Goal: Browse casually: Explore the website without a specific task or goal

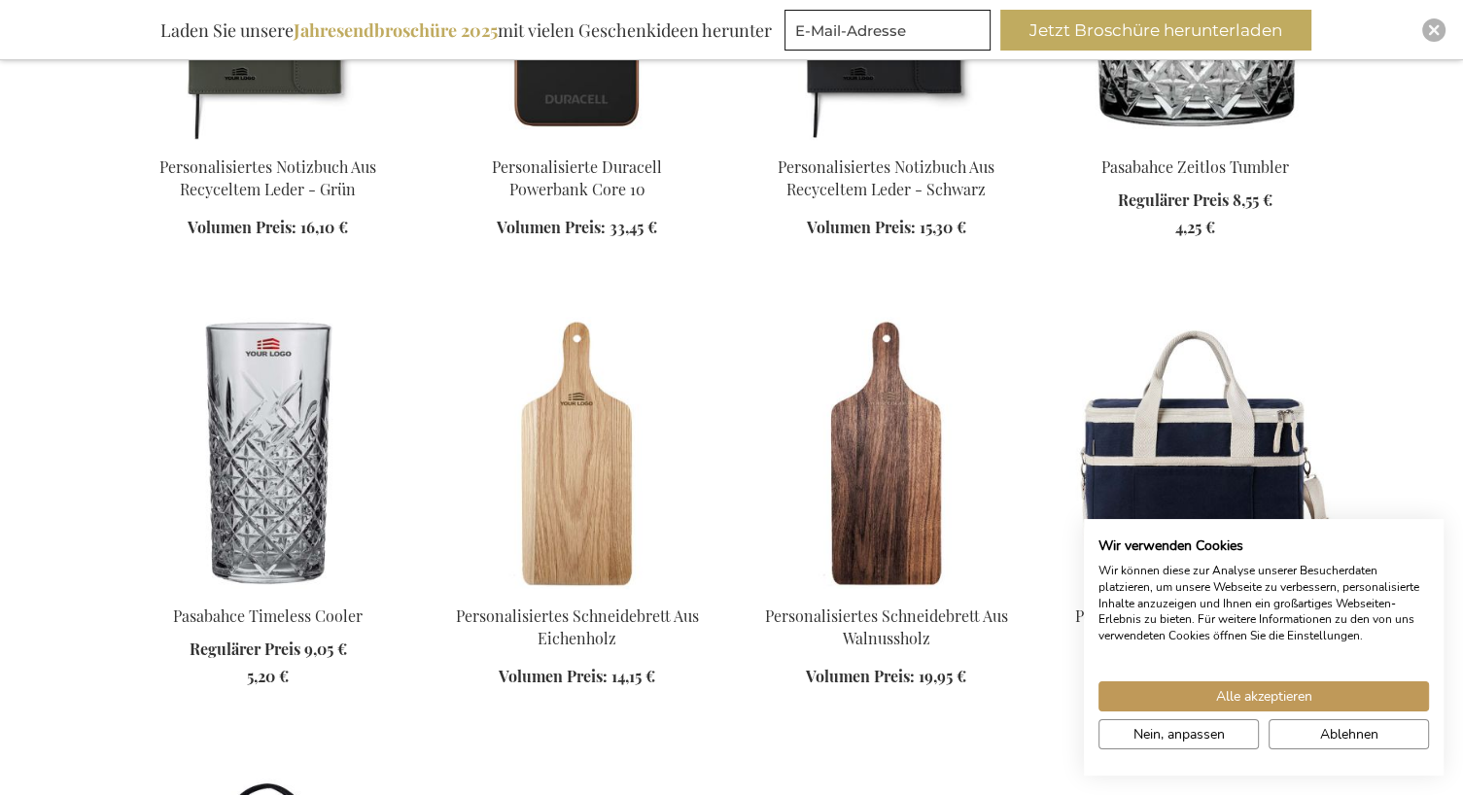
scroll to position [1814, 0]
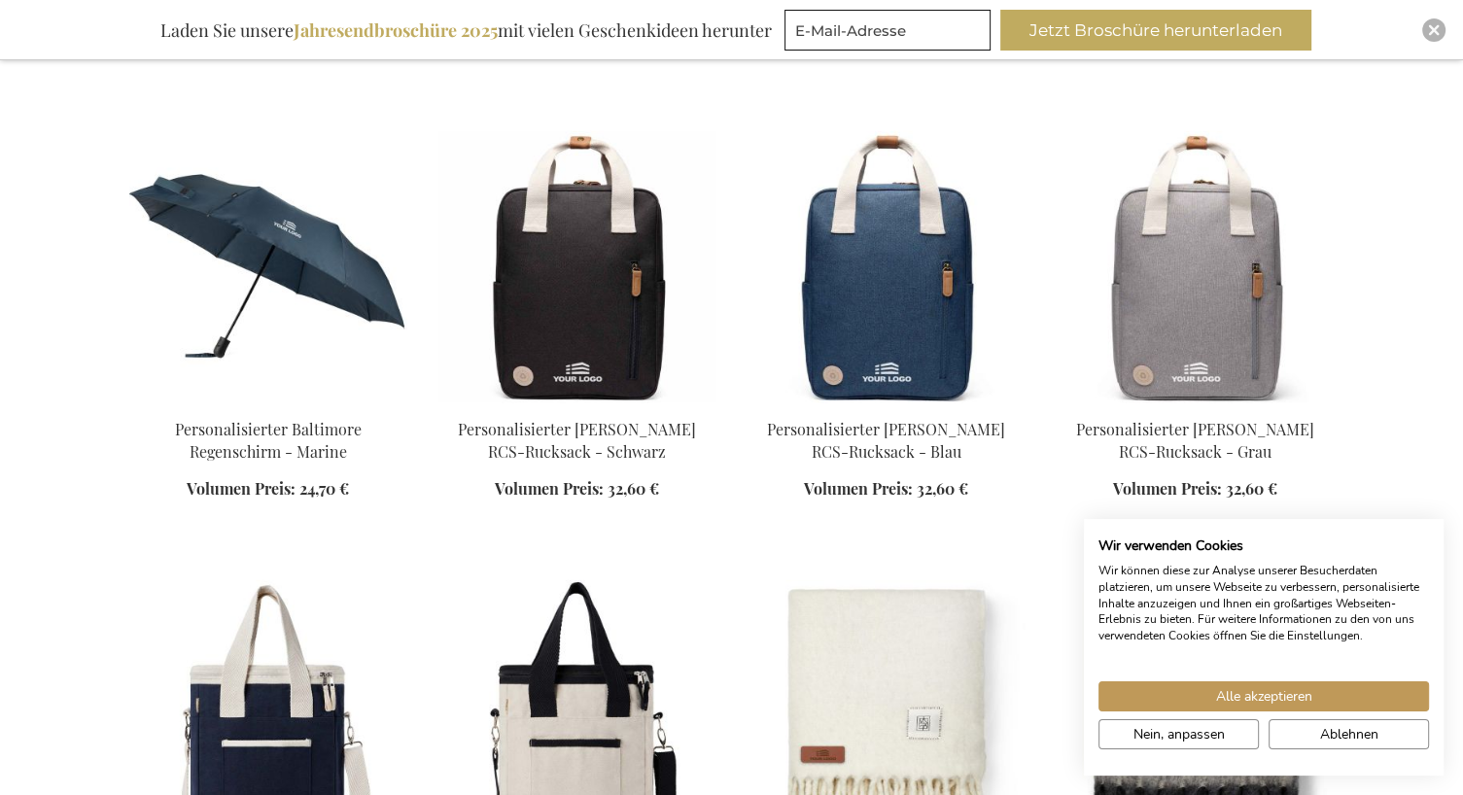
scroll to position [2851, 0]
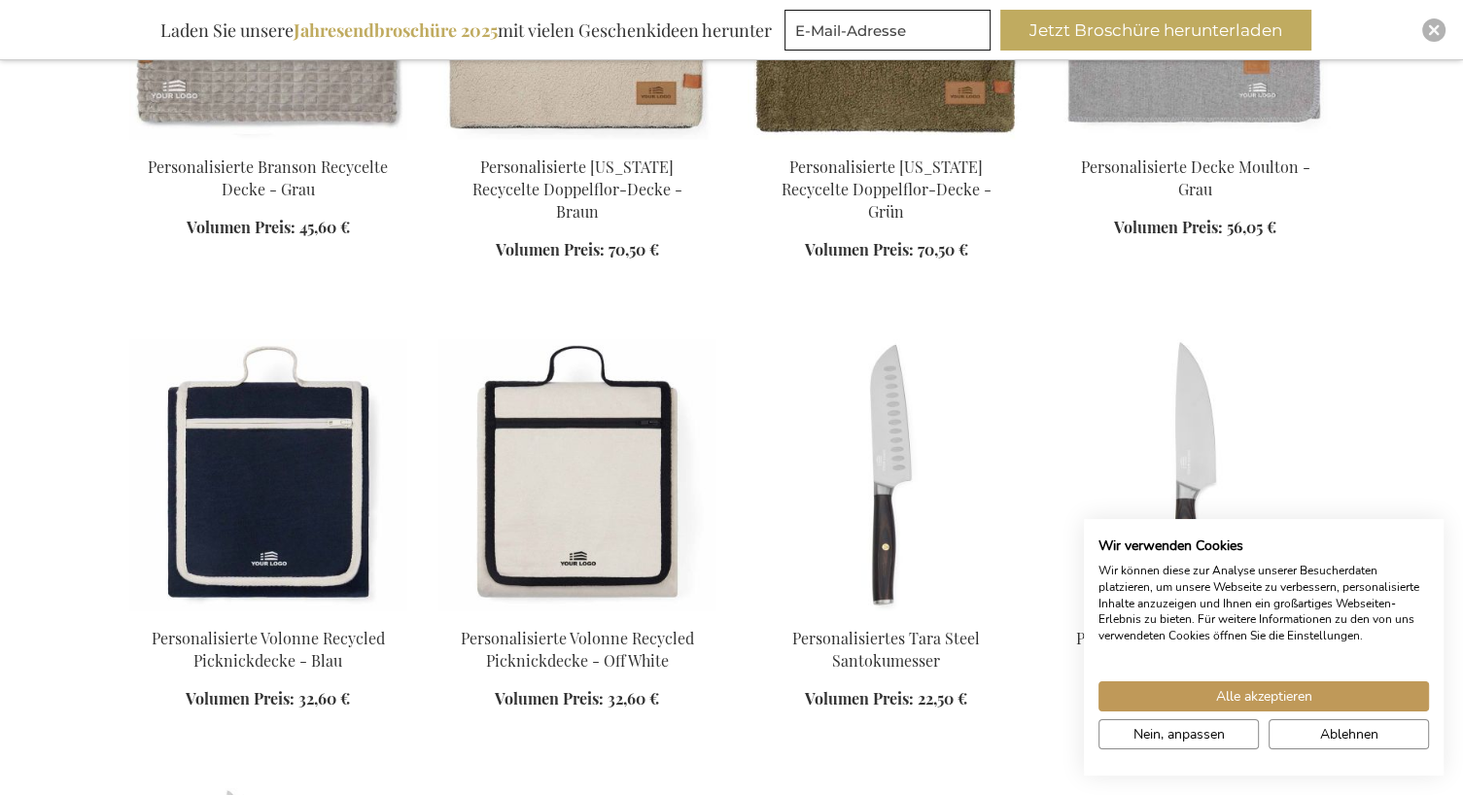
scroll to position [3889, 0]
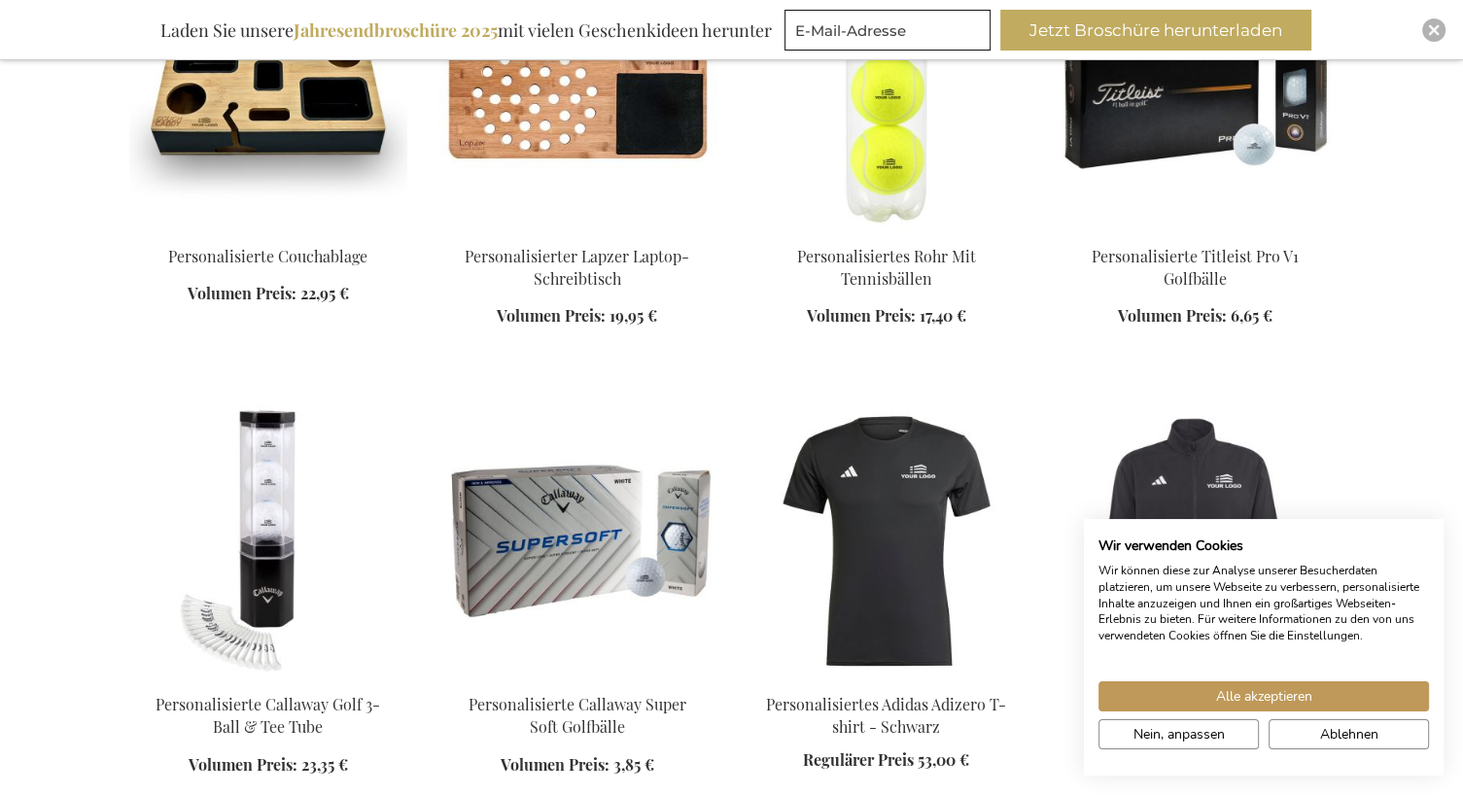
scroll to position [6092, 0]
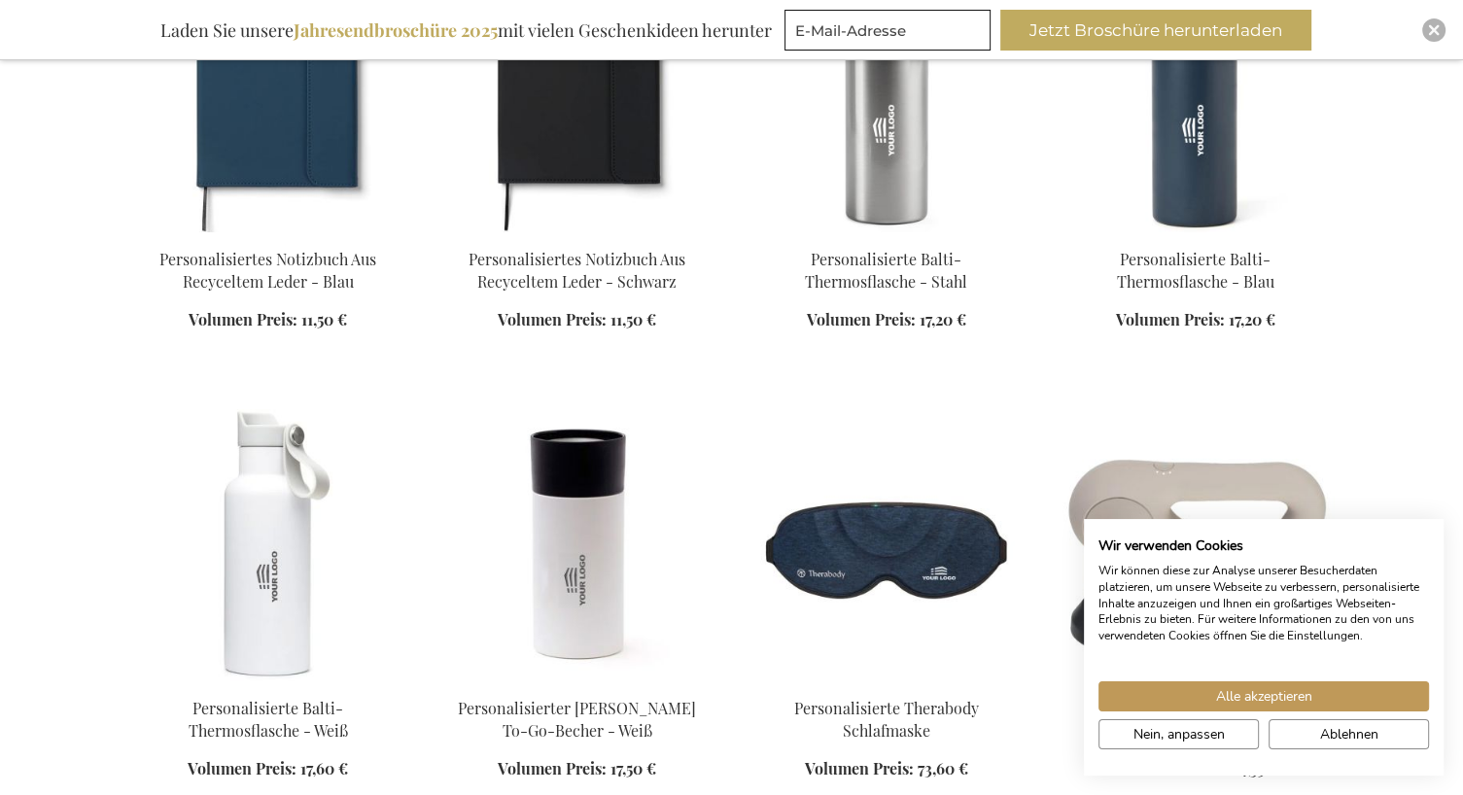
scroll to position [7129, 0]
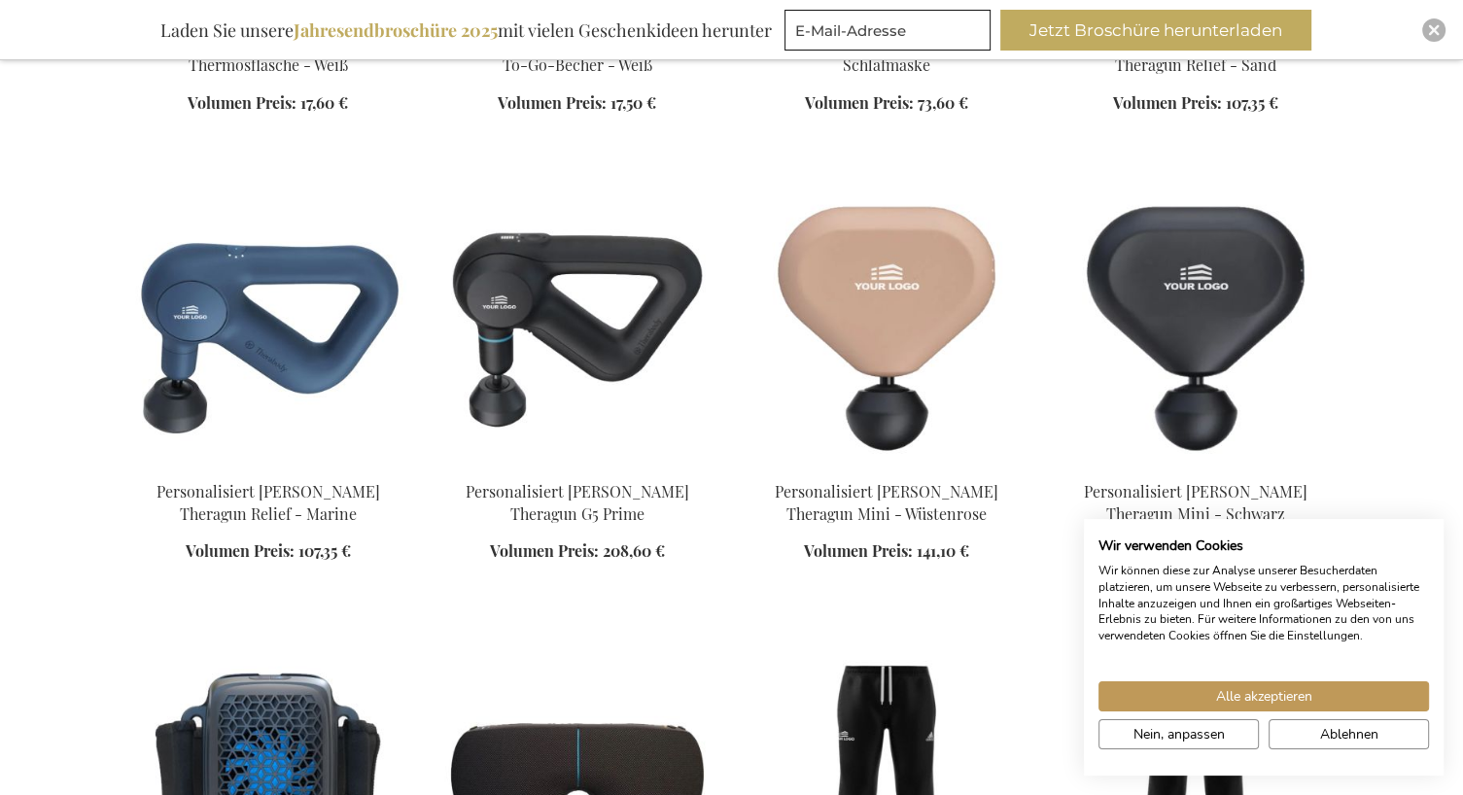
scroll to position [7647, 0]
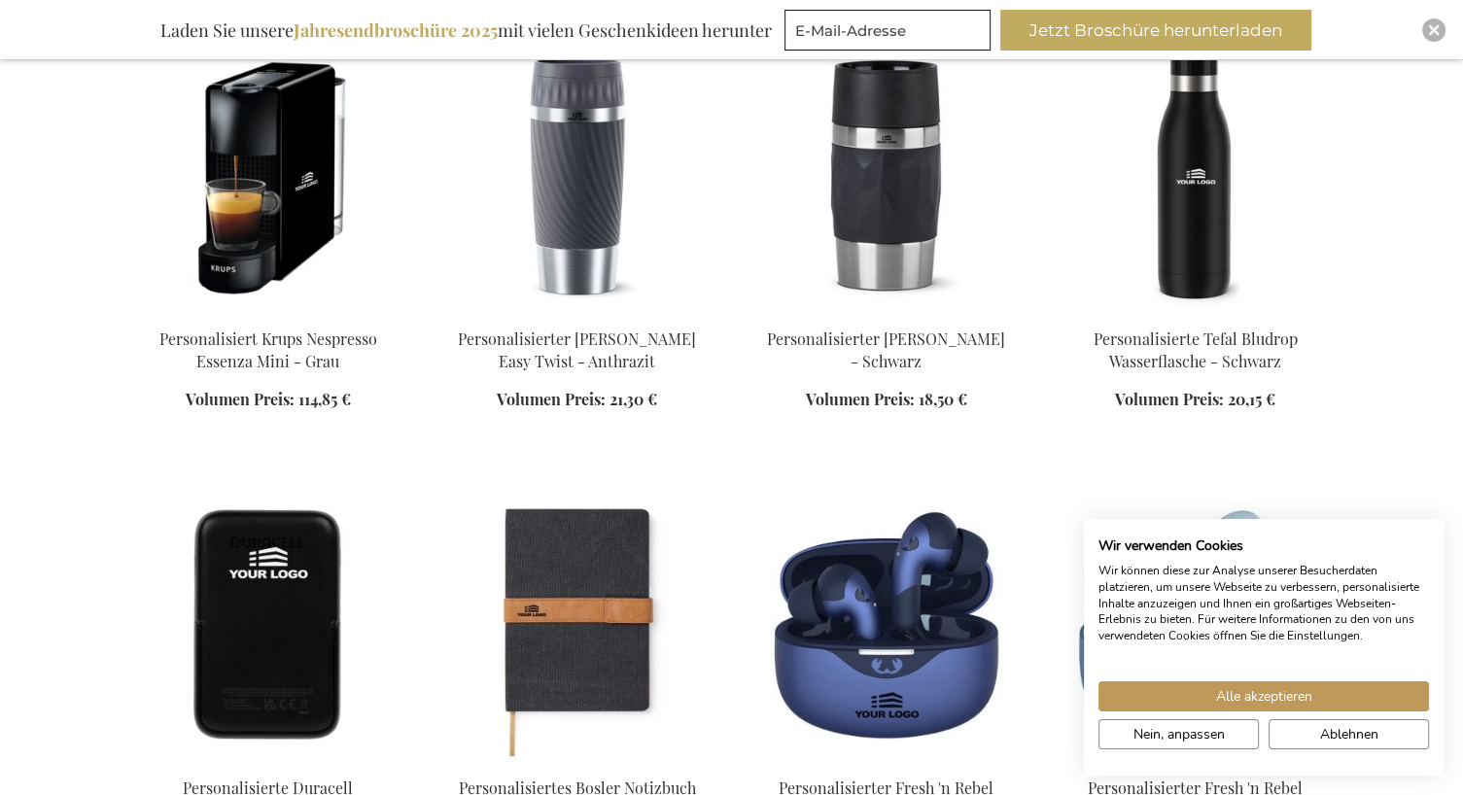
scroll to position [10370, 0]
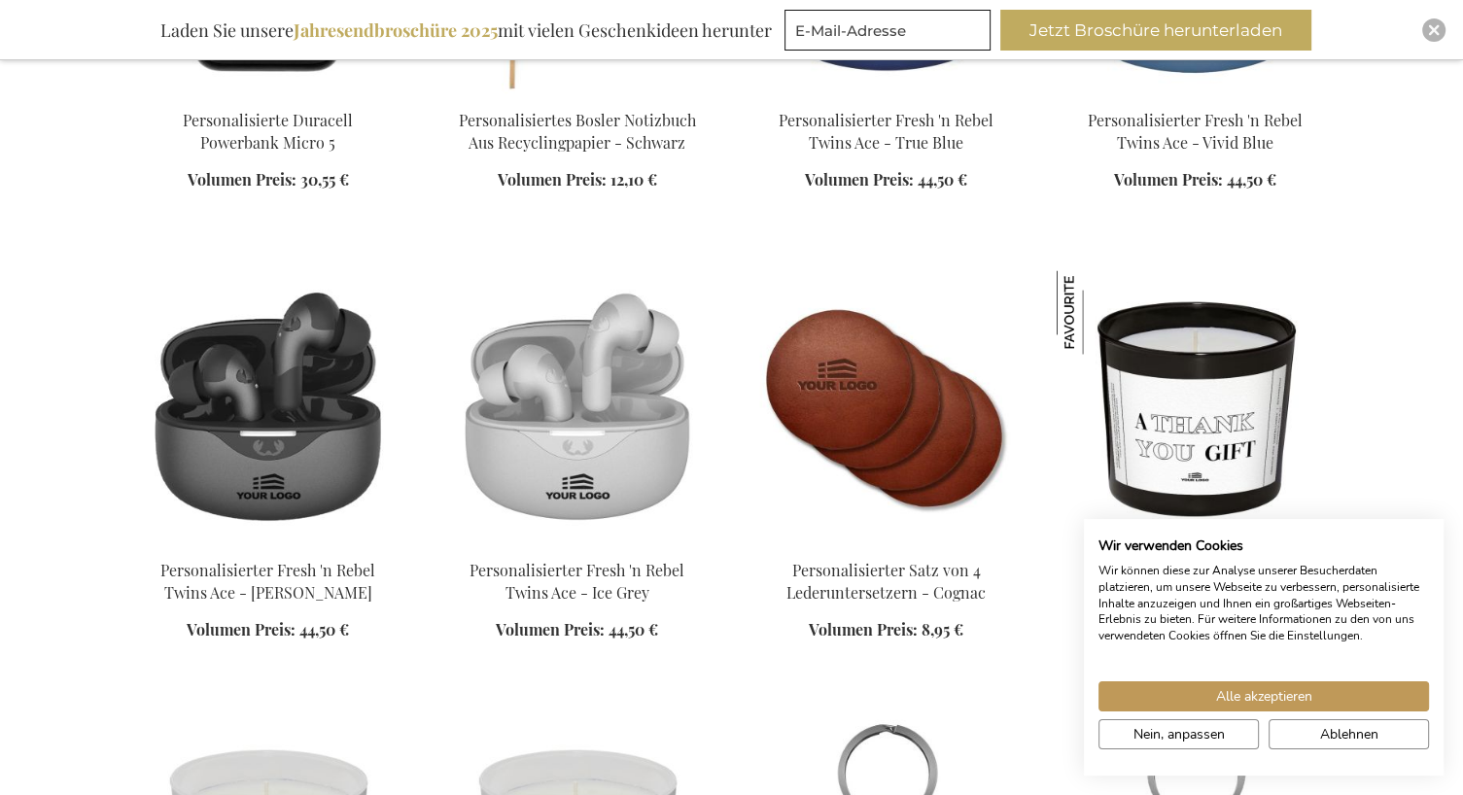
scroll to position [10889, 0]
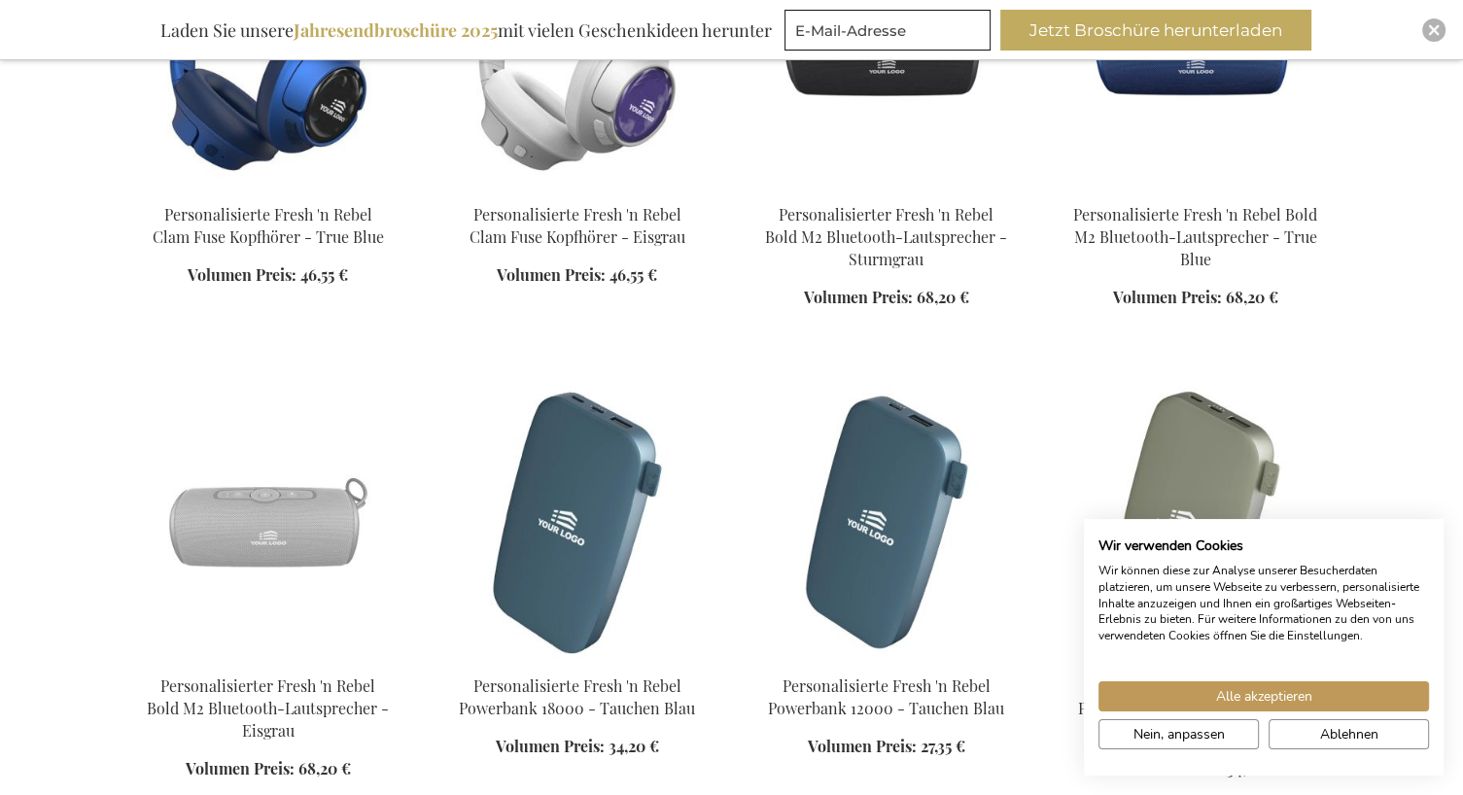
scroll to position [12444, 0]
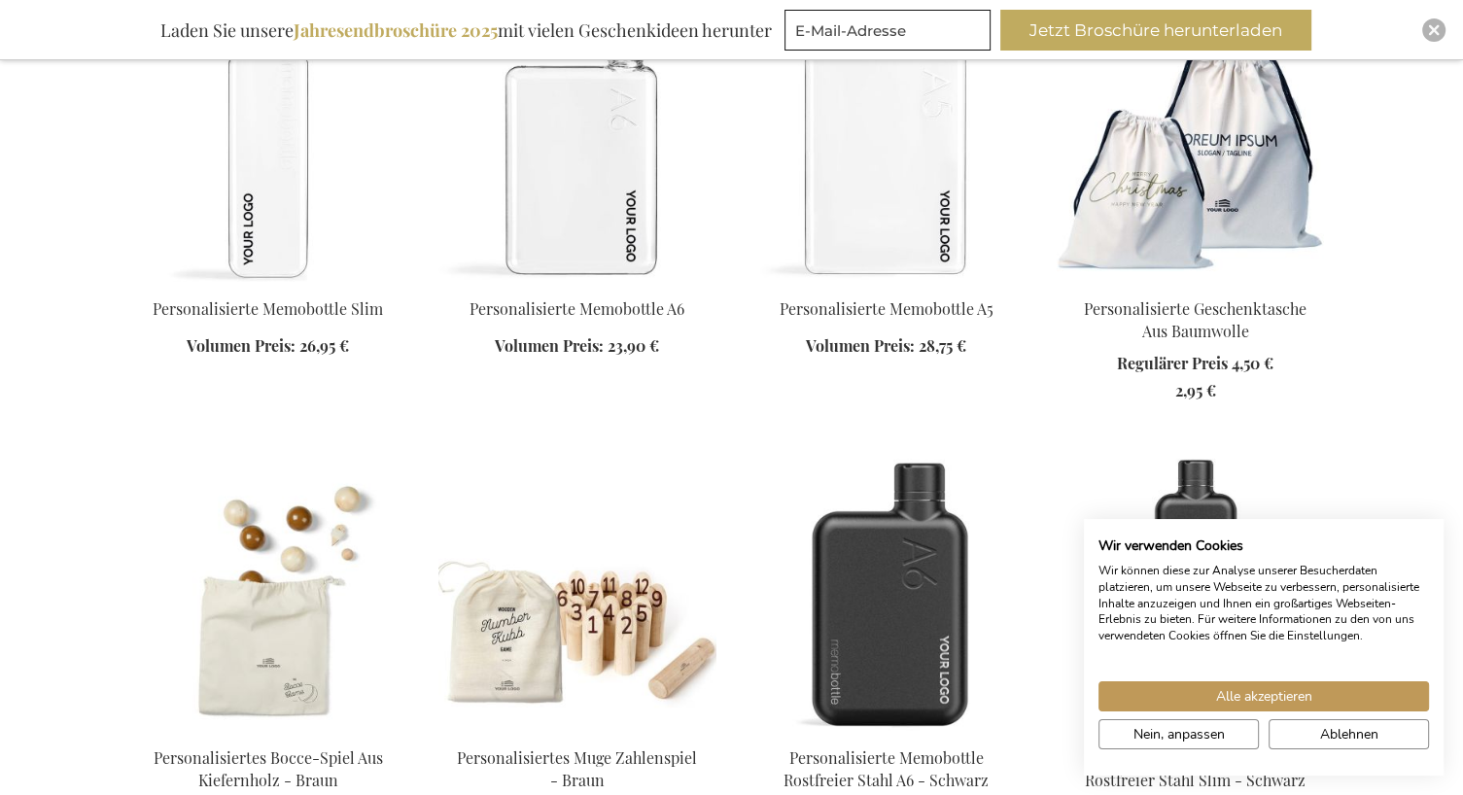
scroll to position [14389, 0]
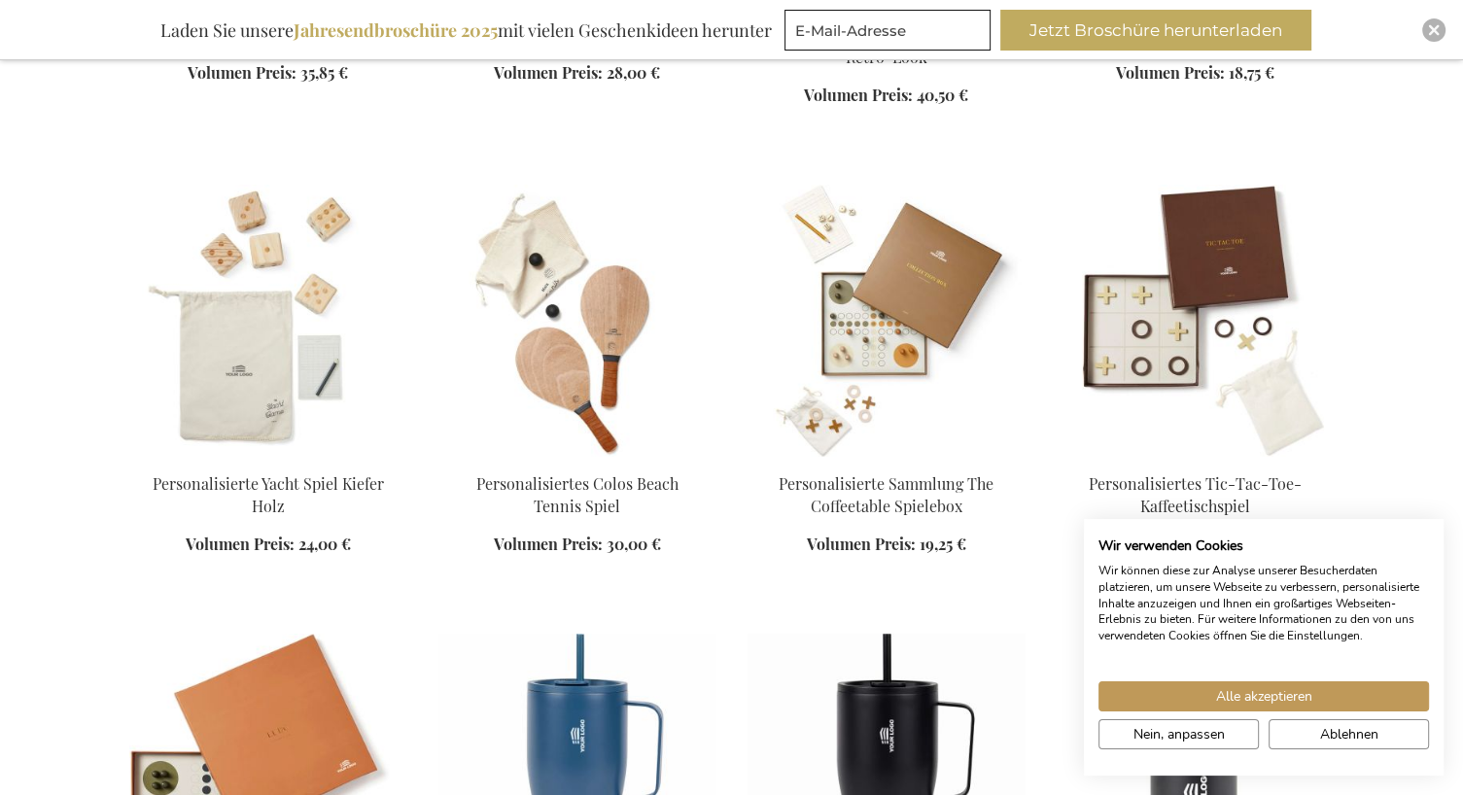
scroll to position [20351, 0]
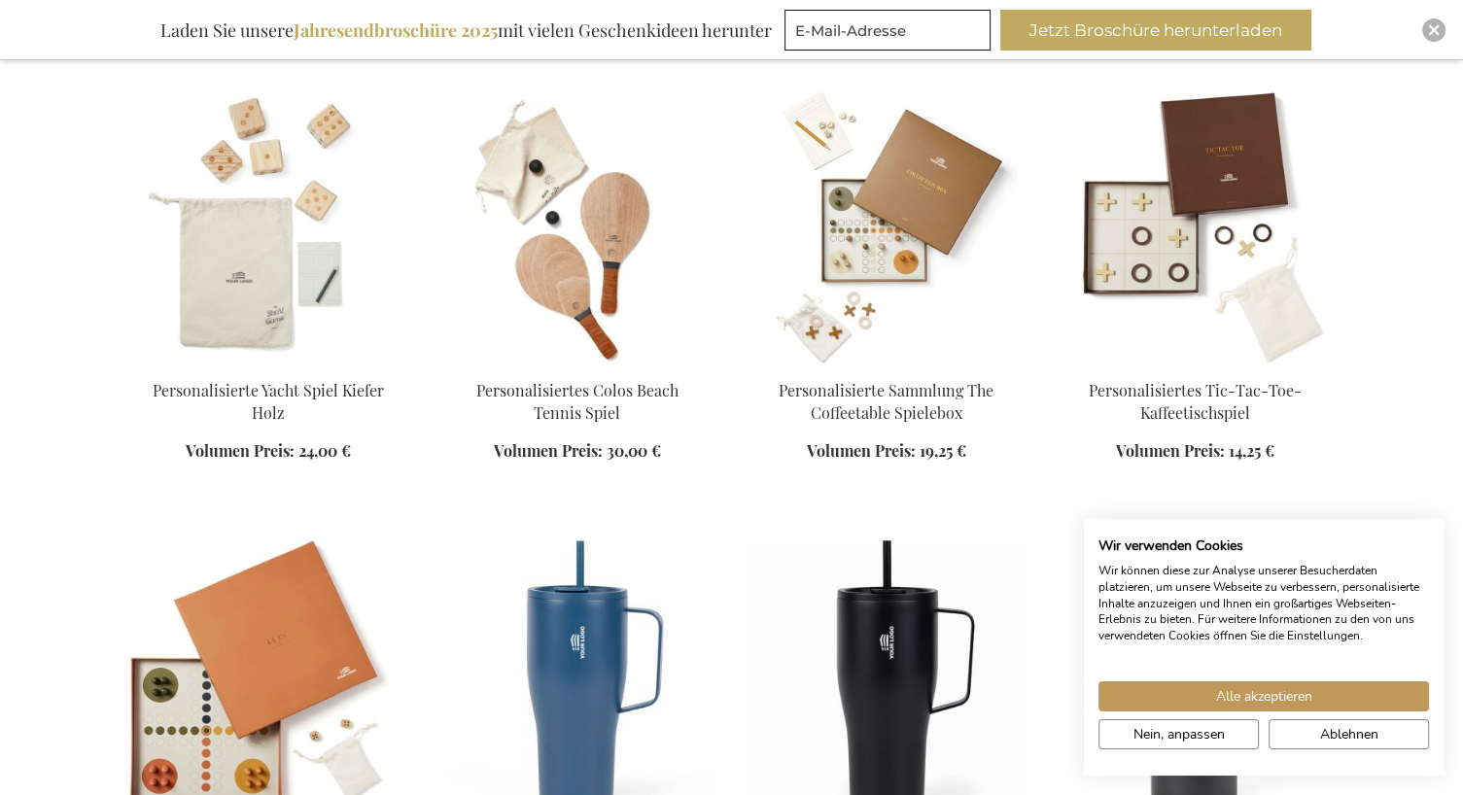
scroll to position [21258, 0]
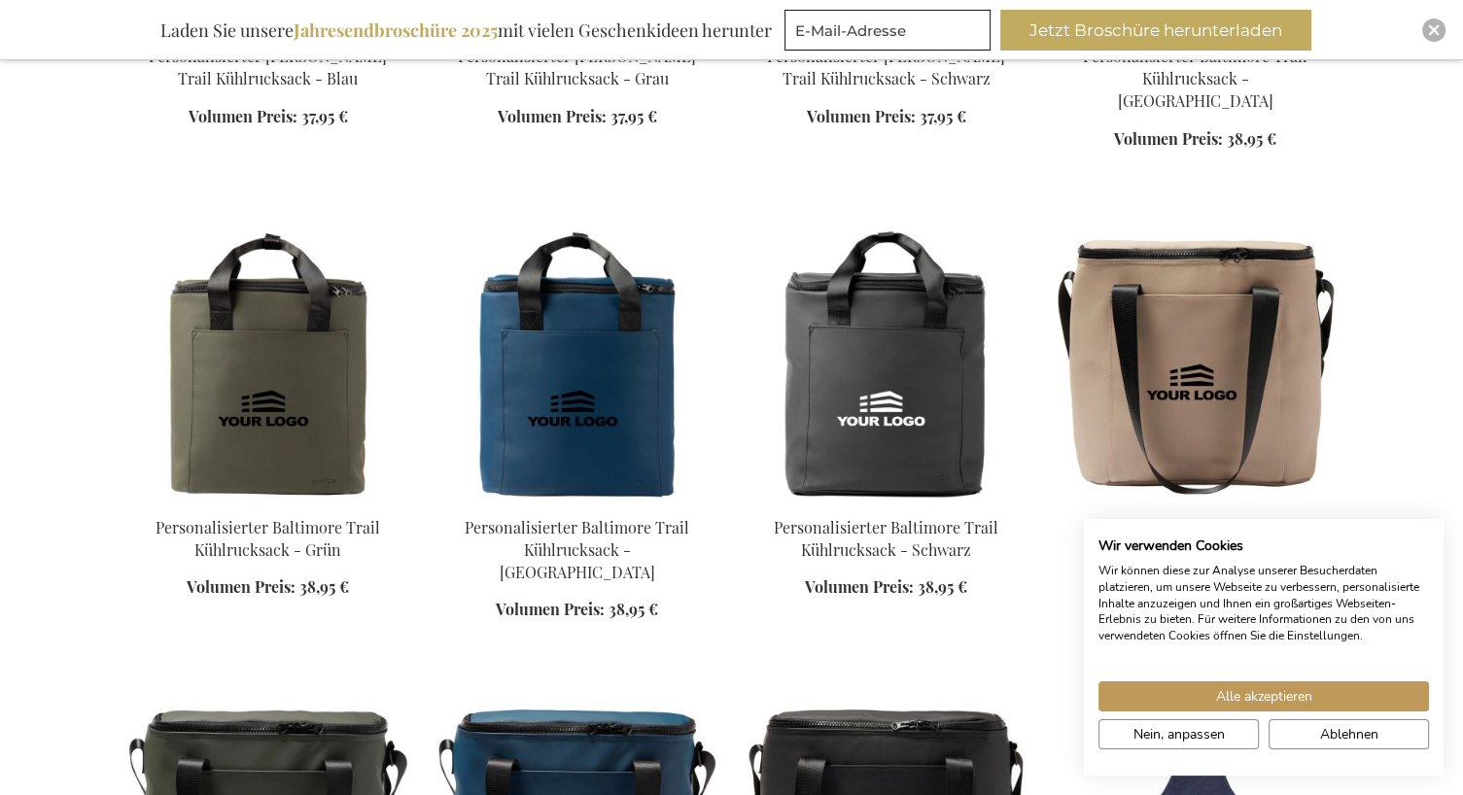
scroll to position [24629, 0]
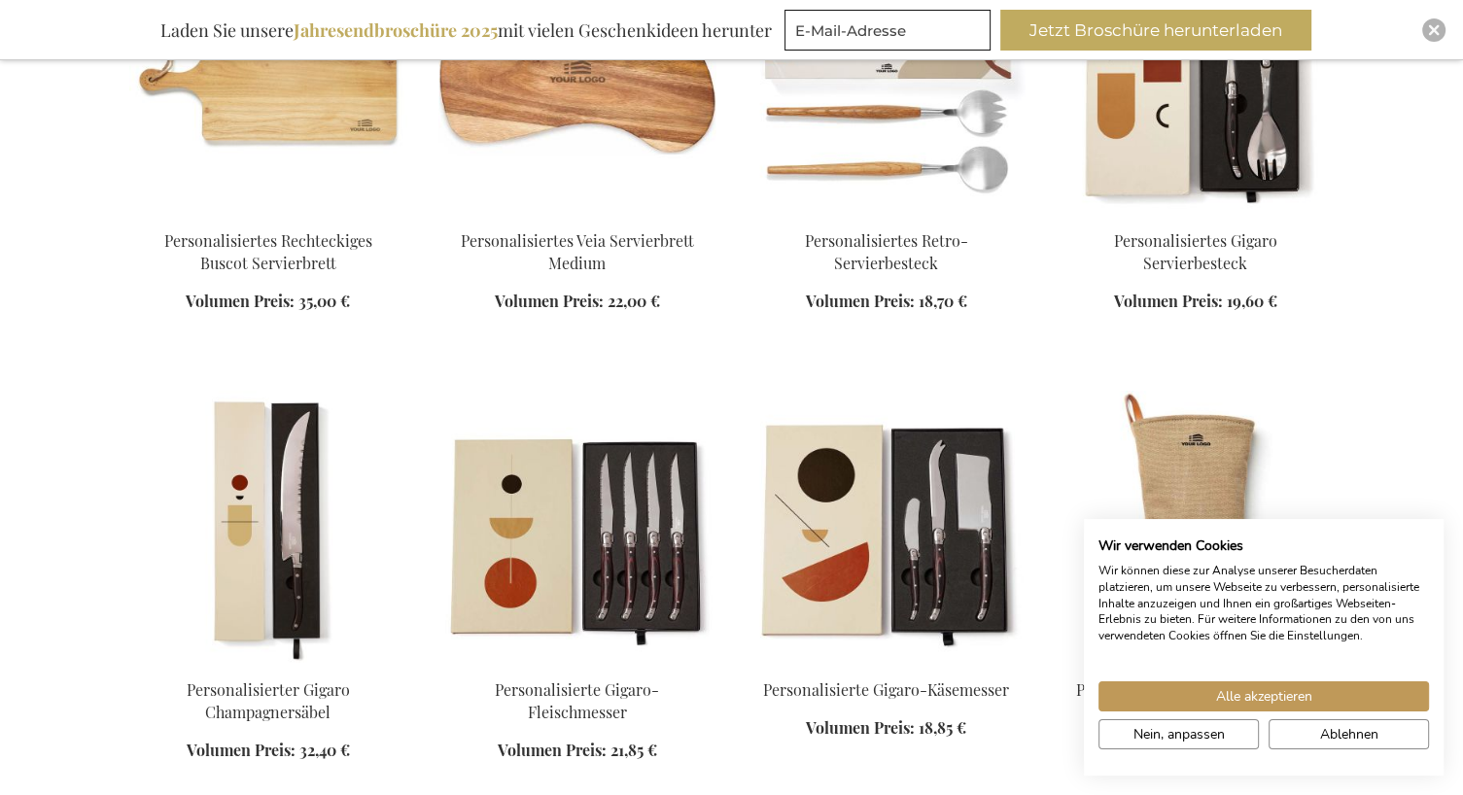
scroll to position [25536, 0]
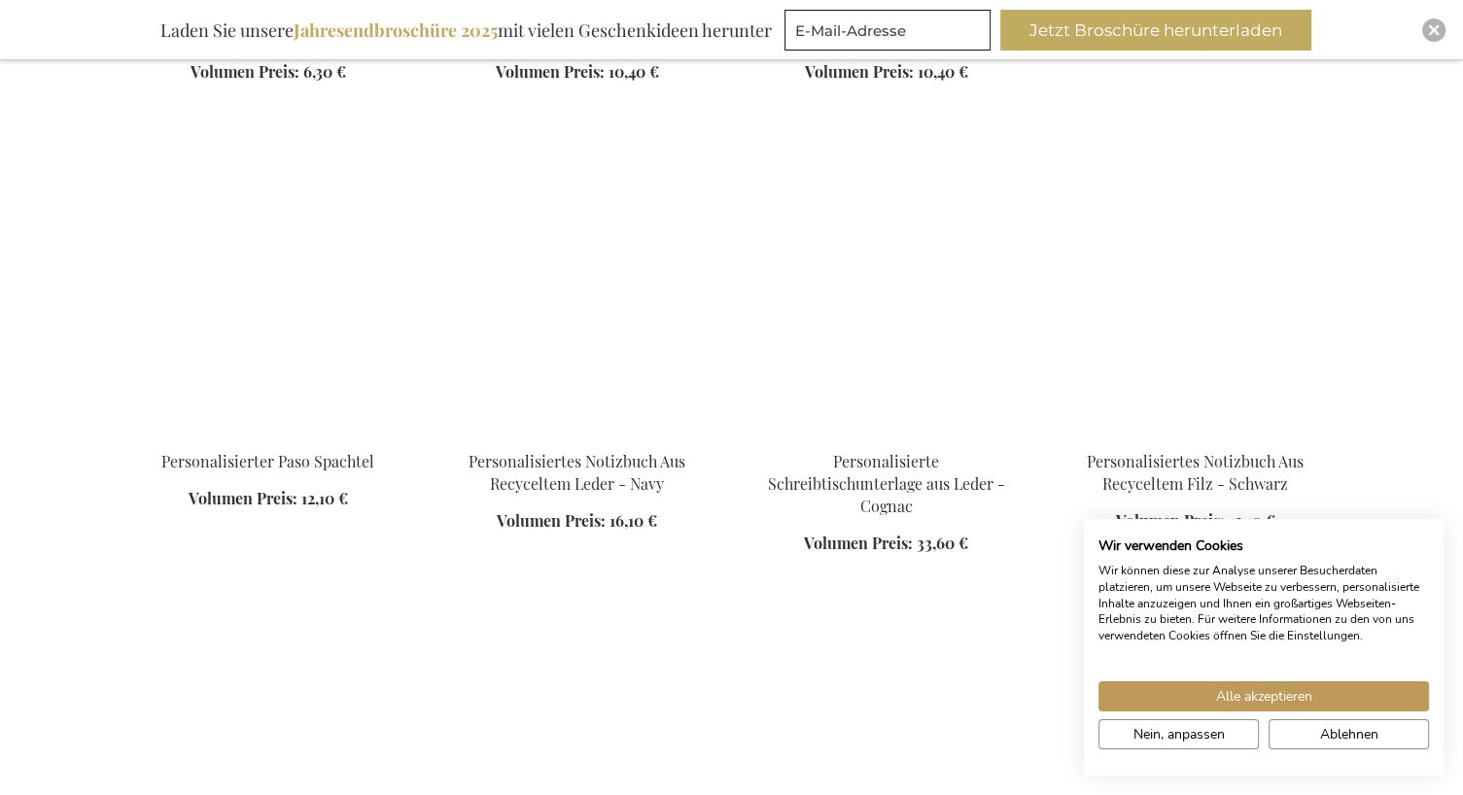
scroll to position [27091, 0]
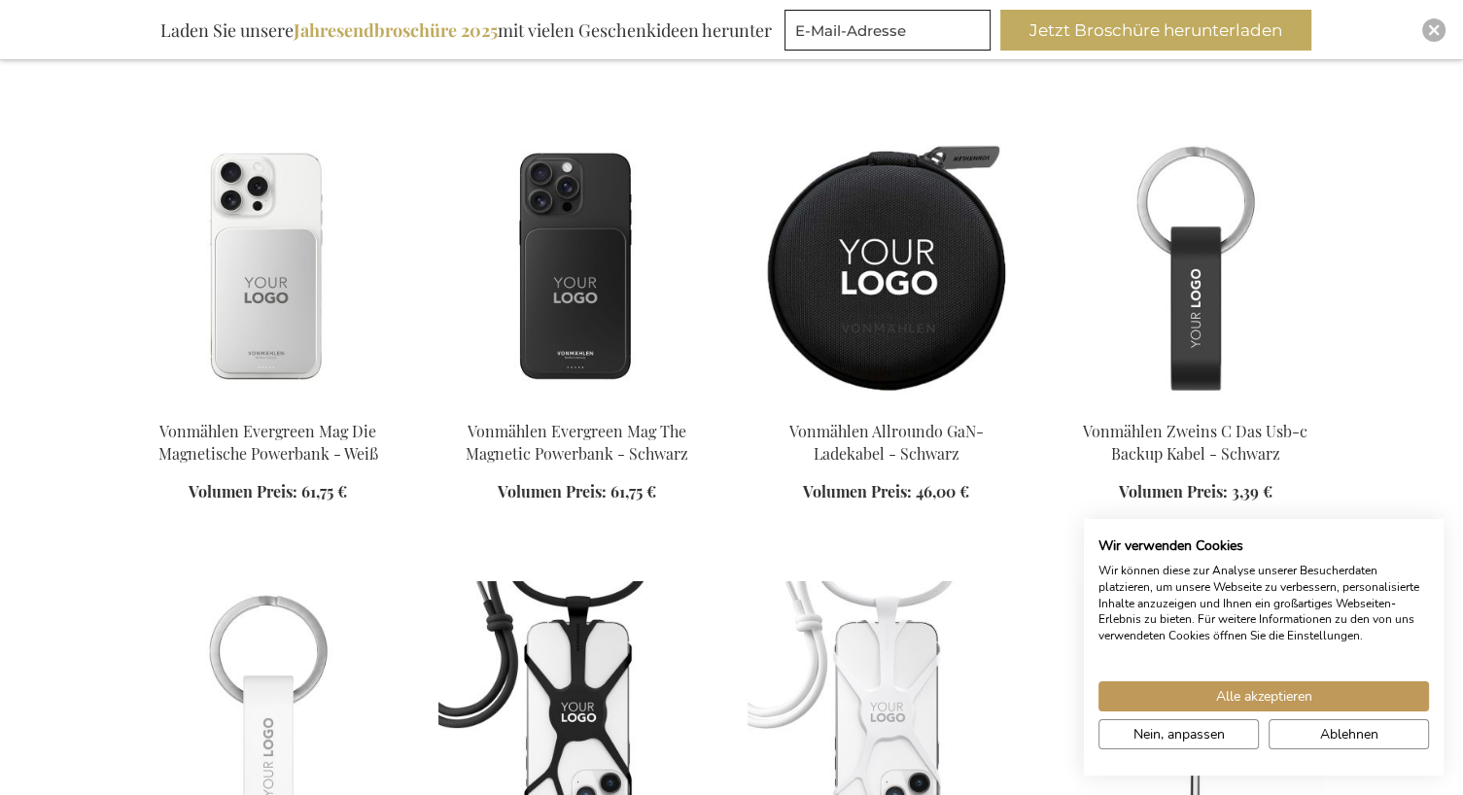
scroll to position [28518, 0]
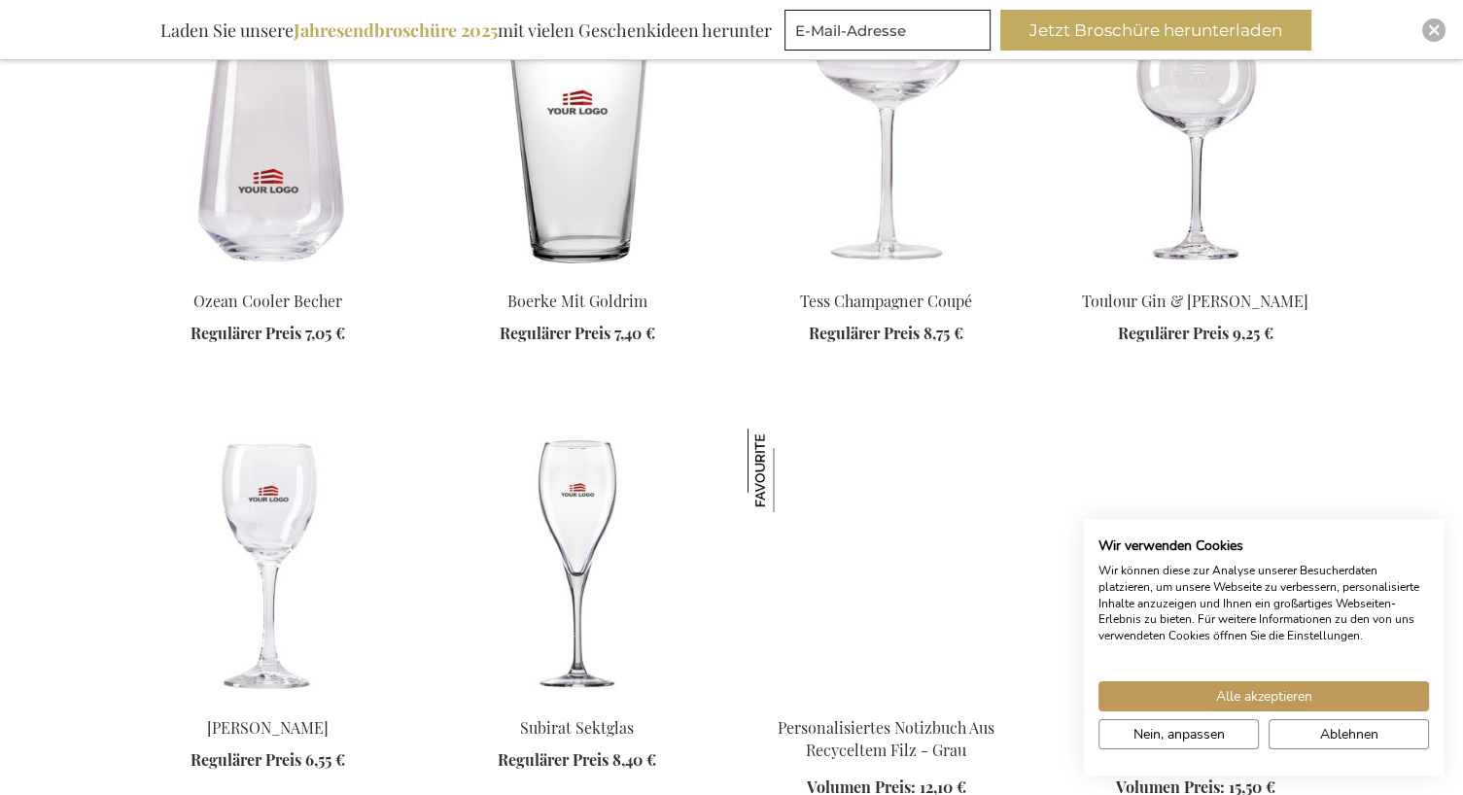
scroll to position [30073, 0]
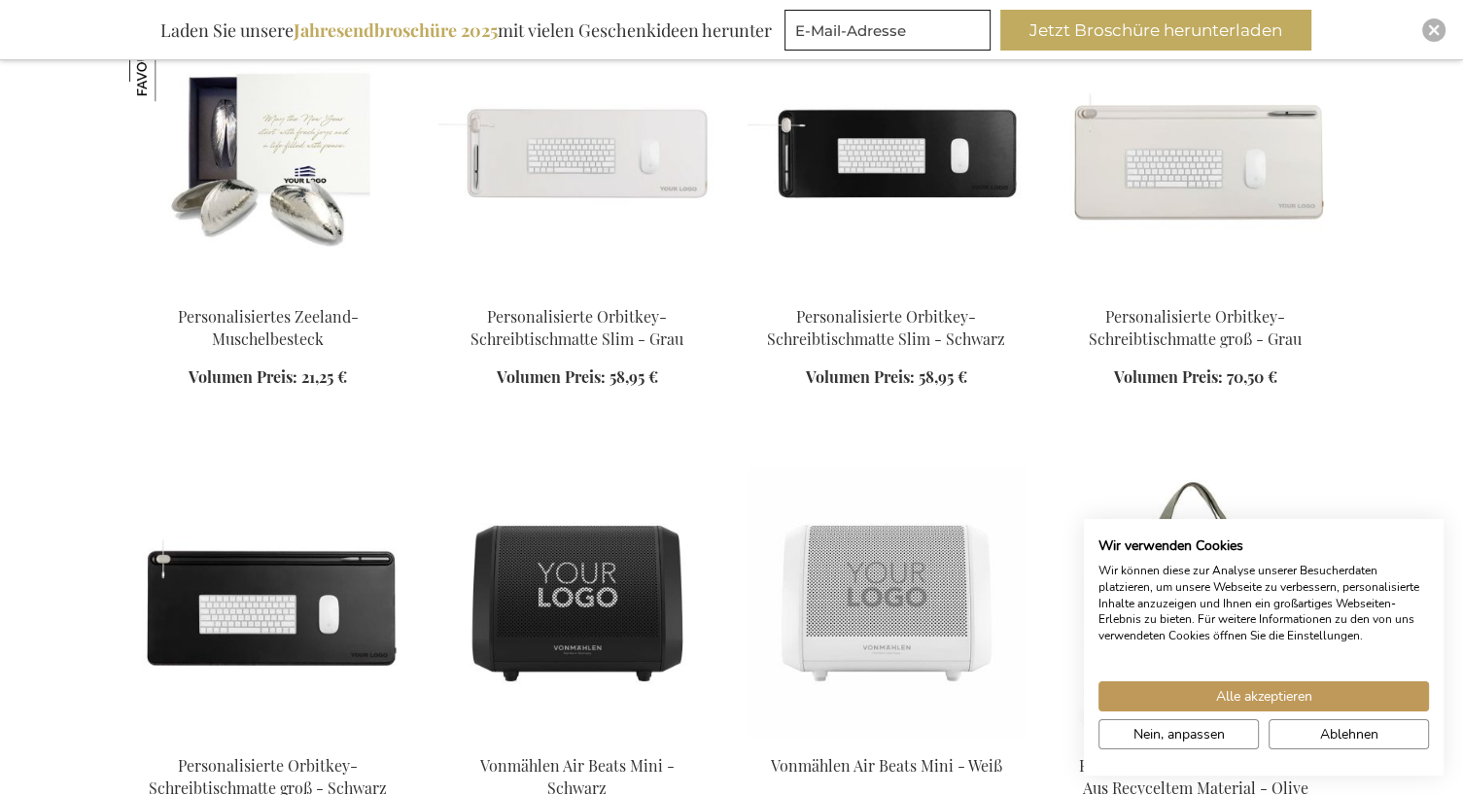
scroll to position [30851, 0]
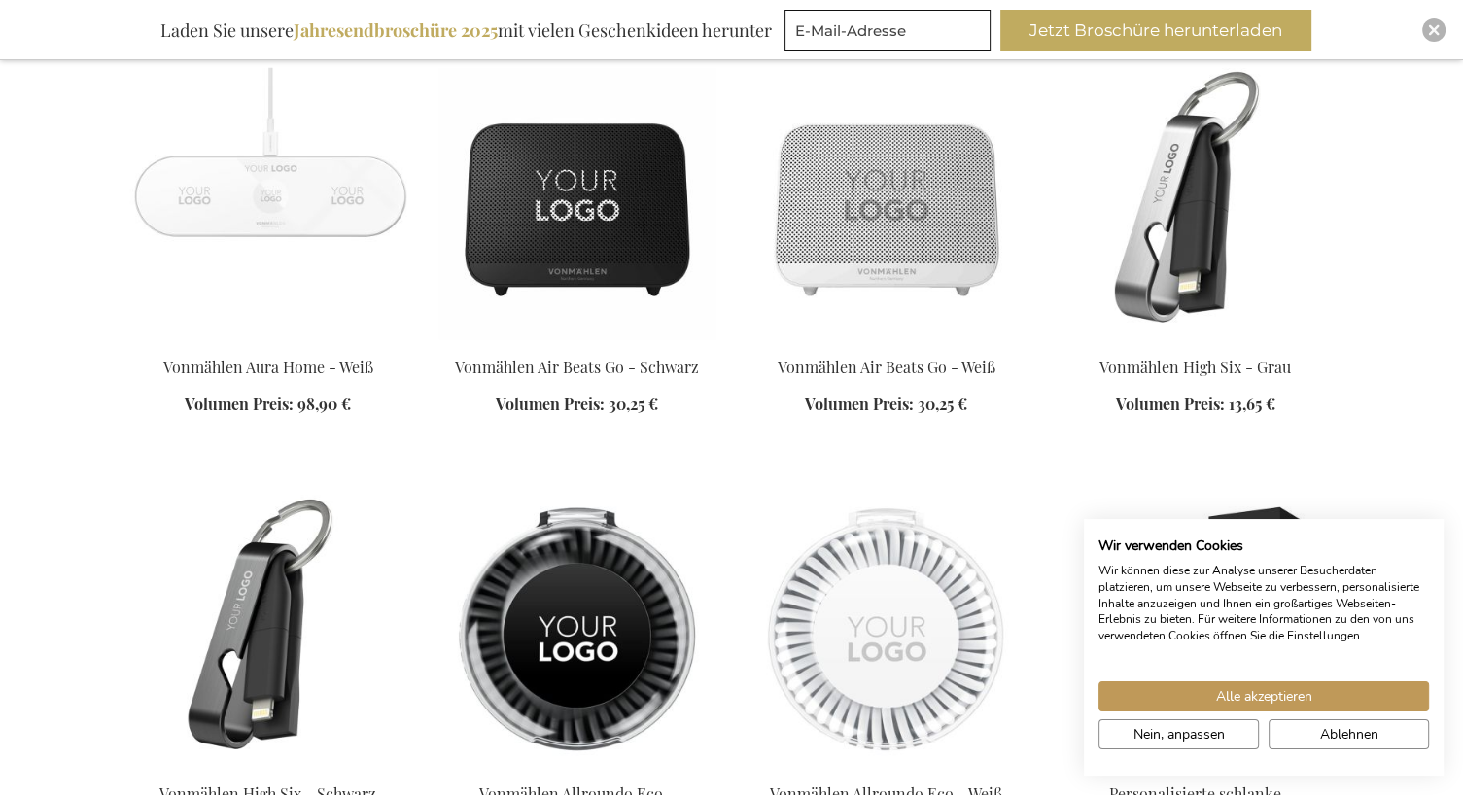
scroll to position [33314, 0]
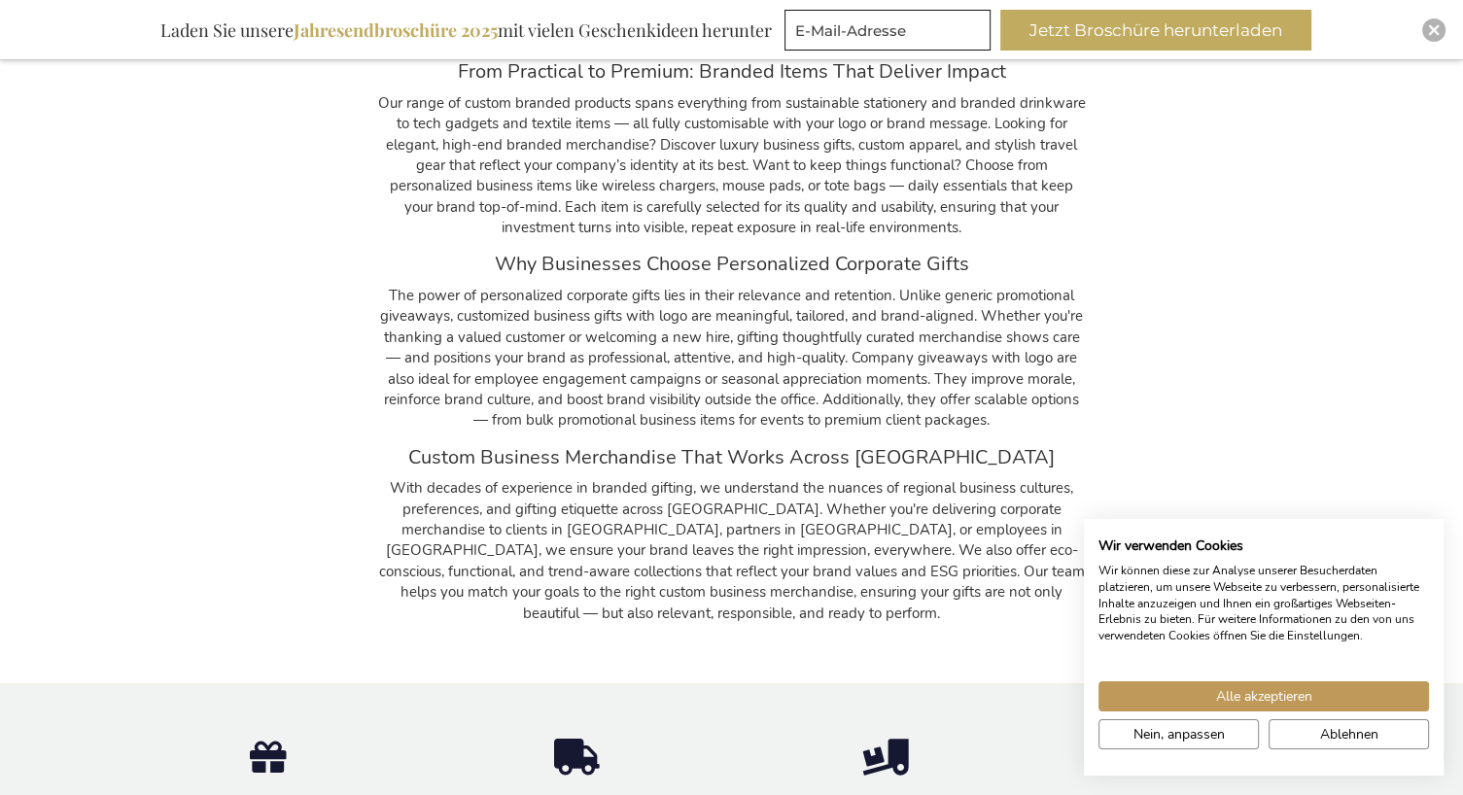
scroll to position [34869, 0]
